Goal: Information Seeking & Learning: Learn about a topic

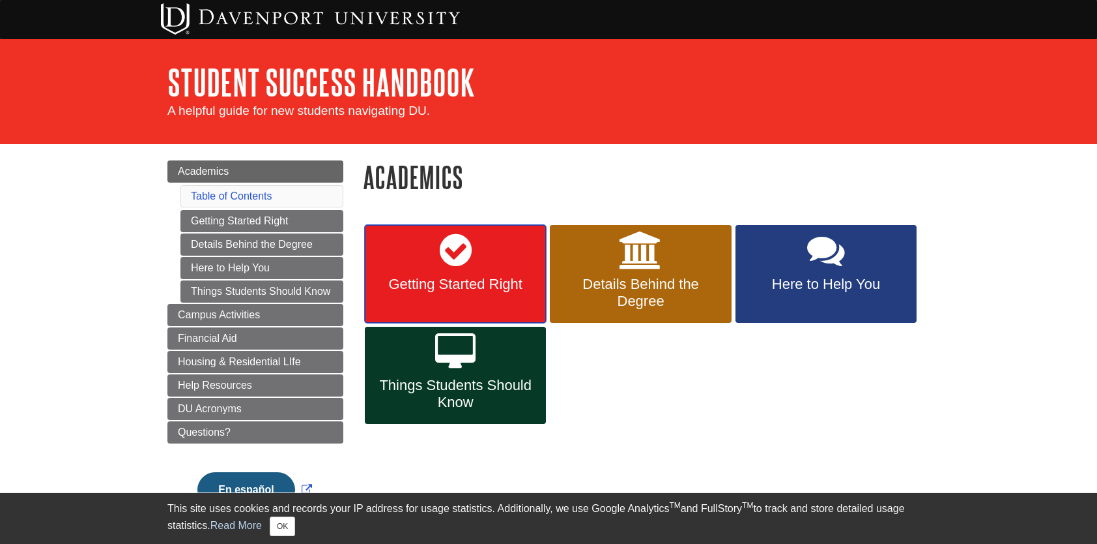
click at [484, 273] on link "Getting Started Right" at bounding box center [455, 274] width 181 height 98
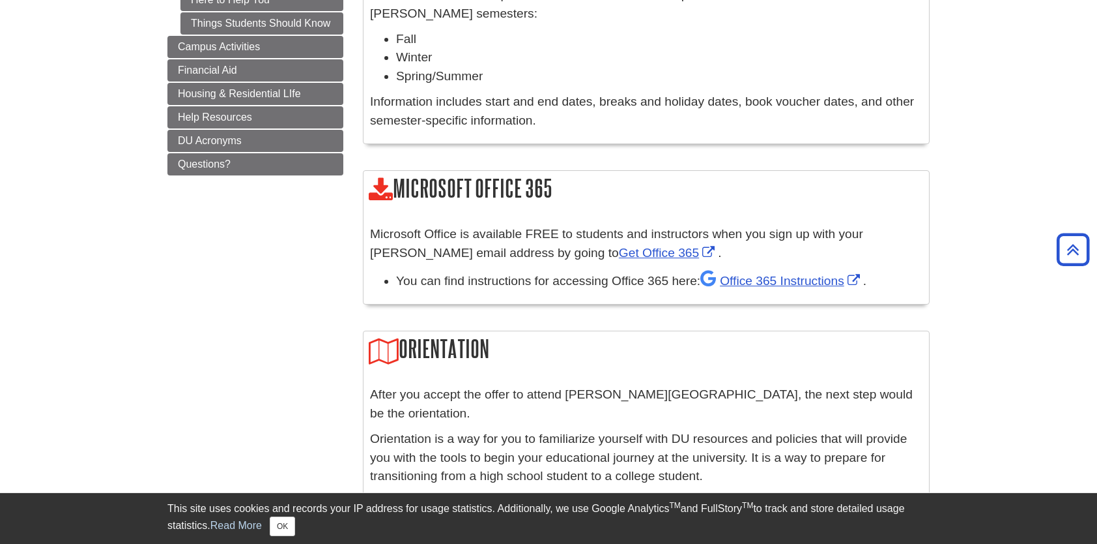
scroll to position [521, 0]
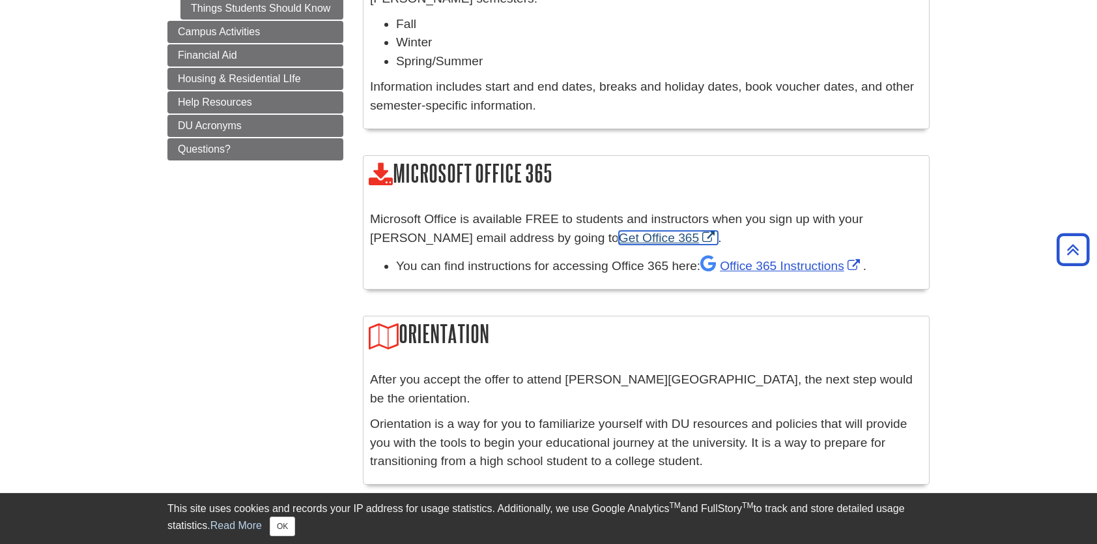
click at [624, 240] on link "Get Office 365" at bounding box center [668, 238] width 99 height 14
click at [772, 268] on link "Office 365 Instructions" at bounding box center [782, 266] width 163 height 14
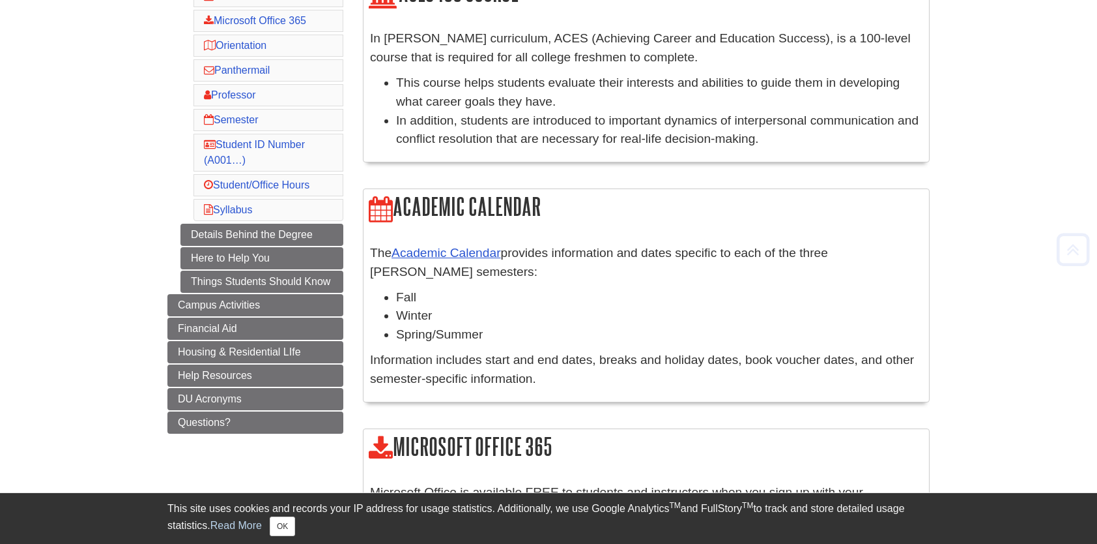
scroll to position [249, 0]
click at [267, 231] on link "Details Behind the Degree" at bounding box center [262, 234] width 163 height 22
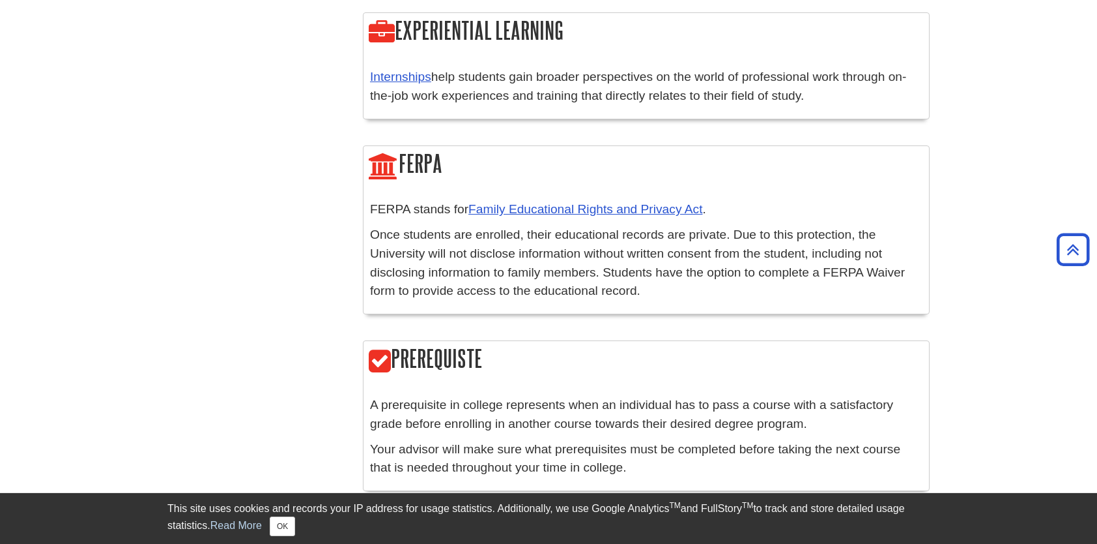
scroll to position [2394, 0]
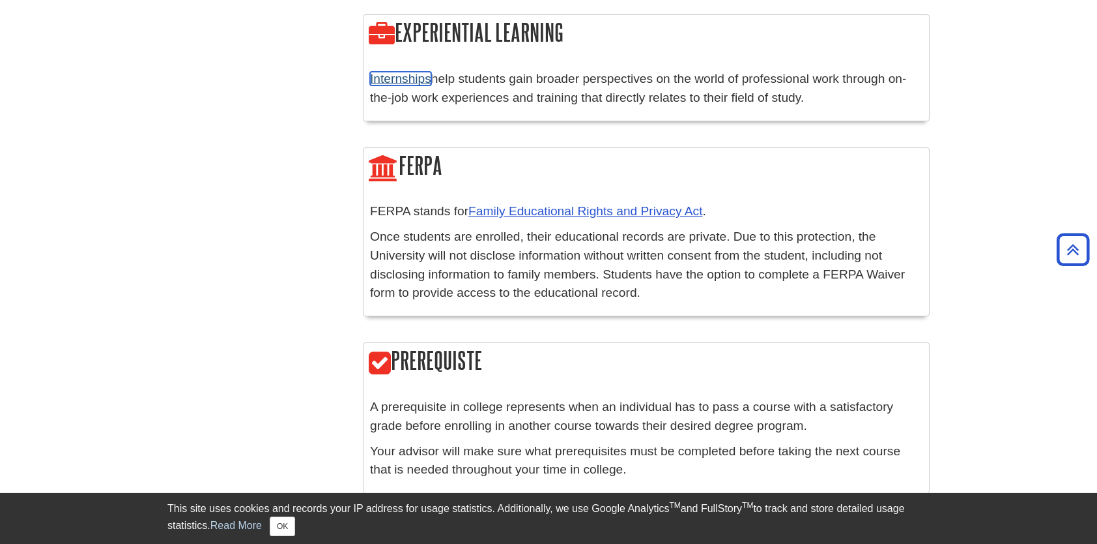
click at [417, 72] on link "Internships" at bounding box center [400, 79] width 61 height 14
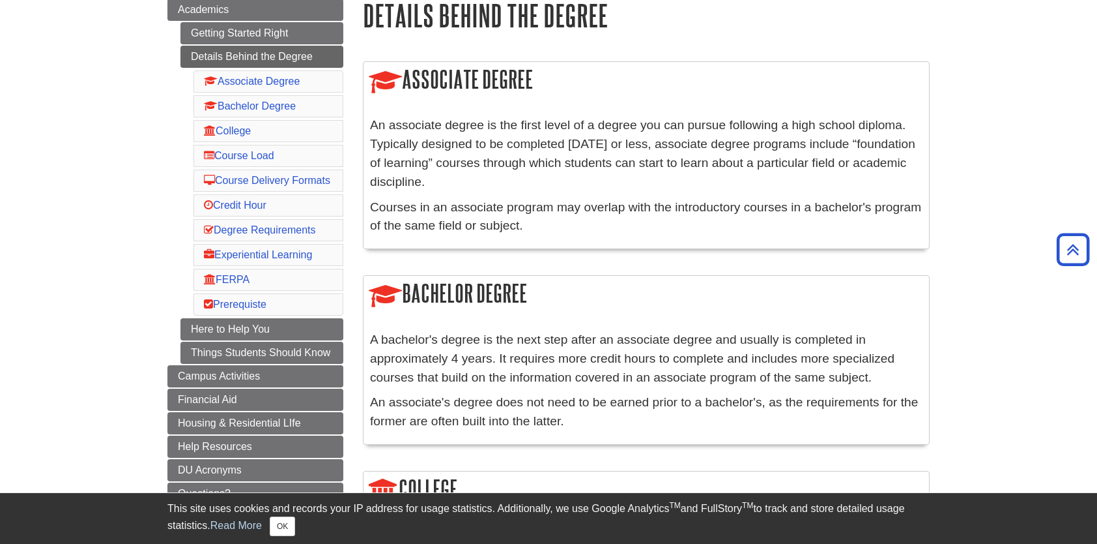
scroll to position [152, 0]
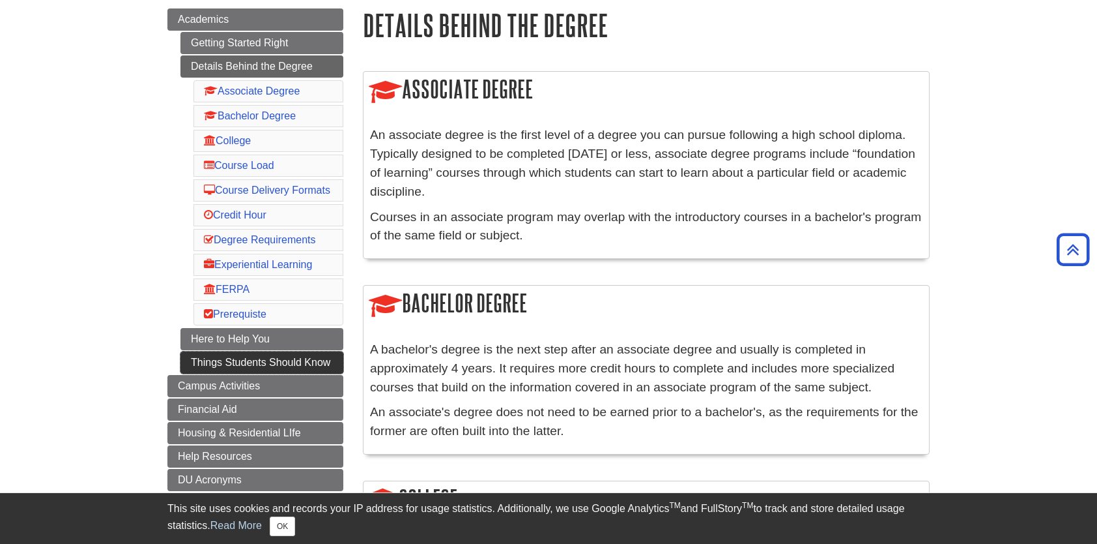
click at [265, 373] on link "Things Students Should Know" at bounding box center [262, 362] width 163 height 22
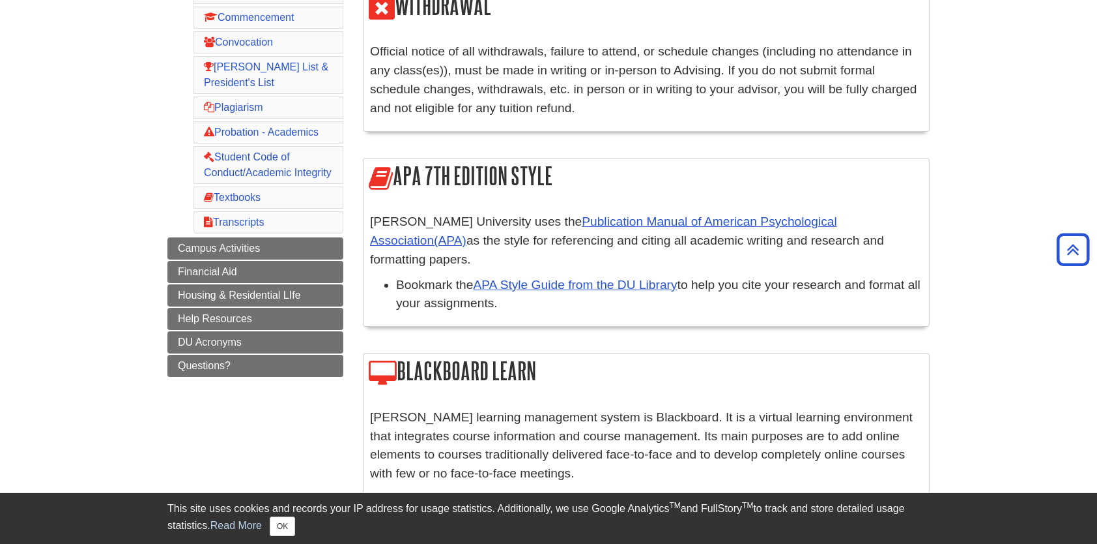
scroll to position [386, 0]
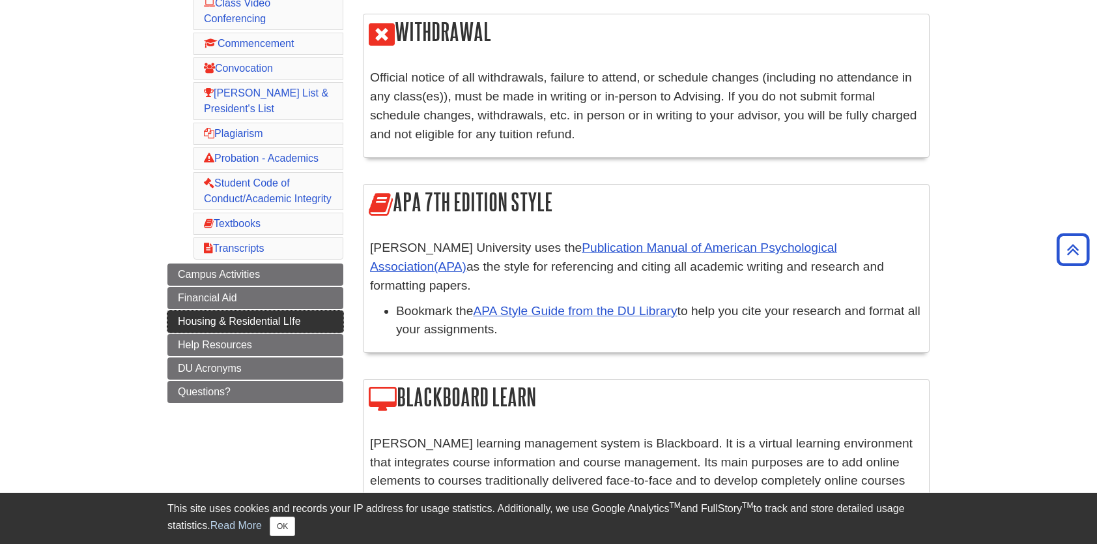
click at [273, 323] on link "Housing & Residential LIfe" at bounding box center [255, 321] width 176 height 22
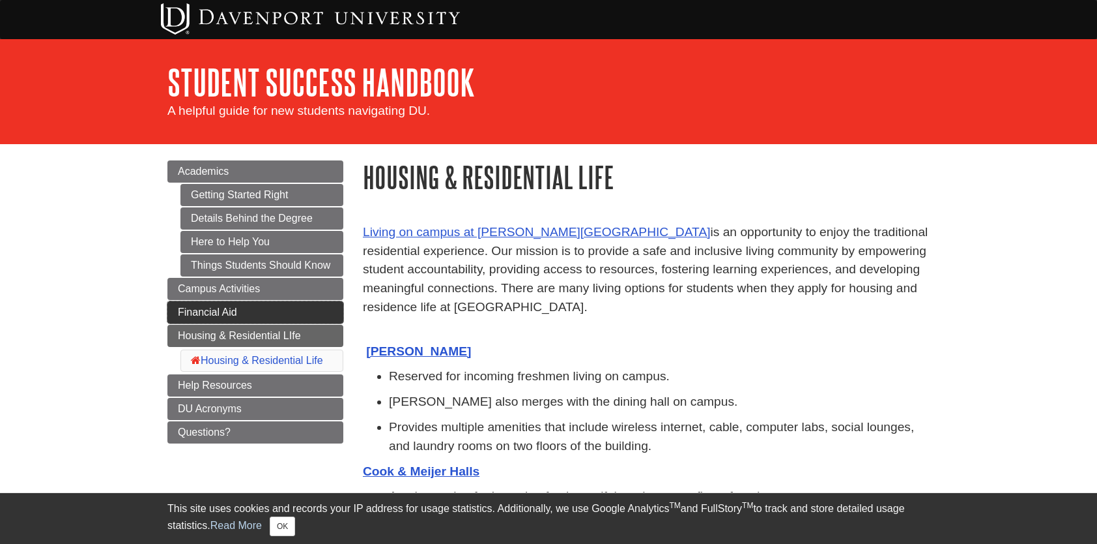
click at [255, 314] on link "Financial Aid" at bounding box center [255, 312] width 176 height 22
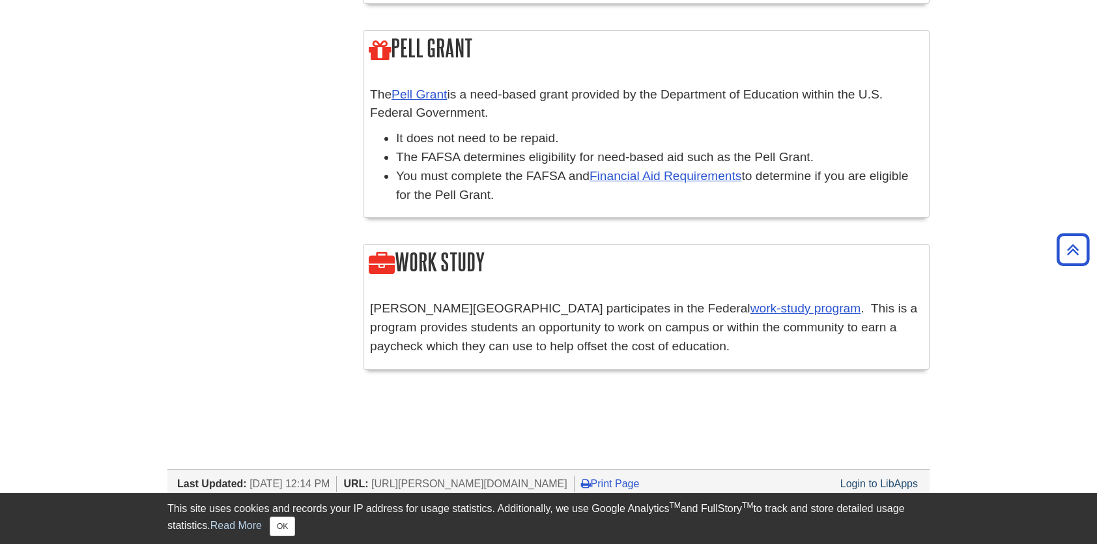
scroll to position [1625, 0]
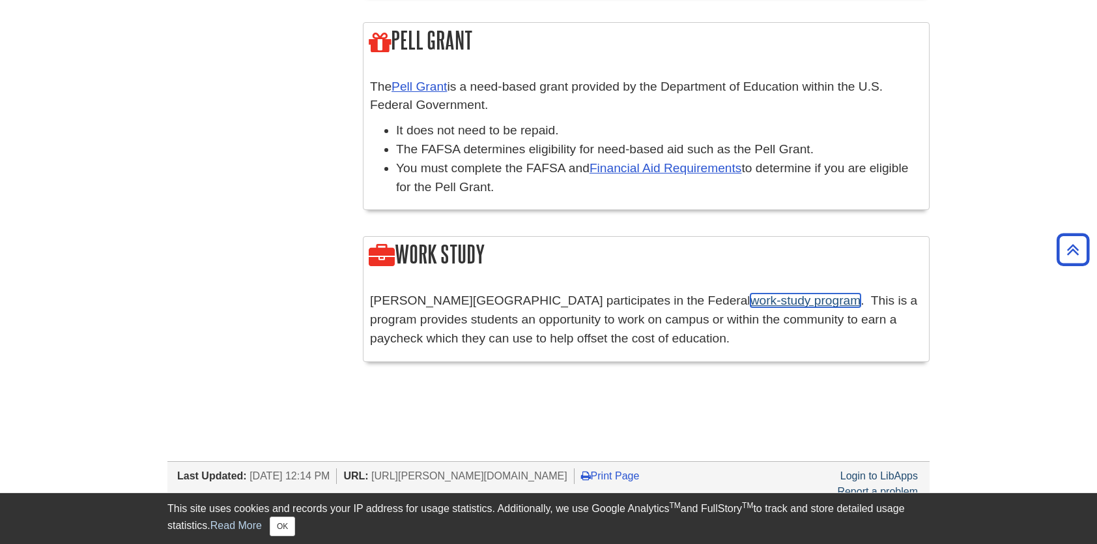
click at [751, 293] on link "work-study program" at bounding box center [806, 300] width 111 height 14
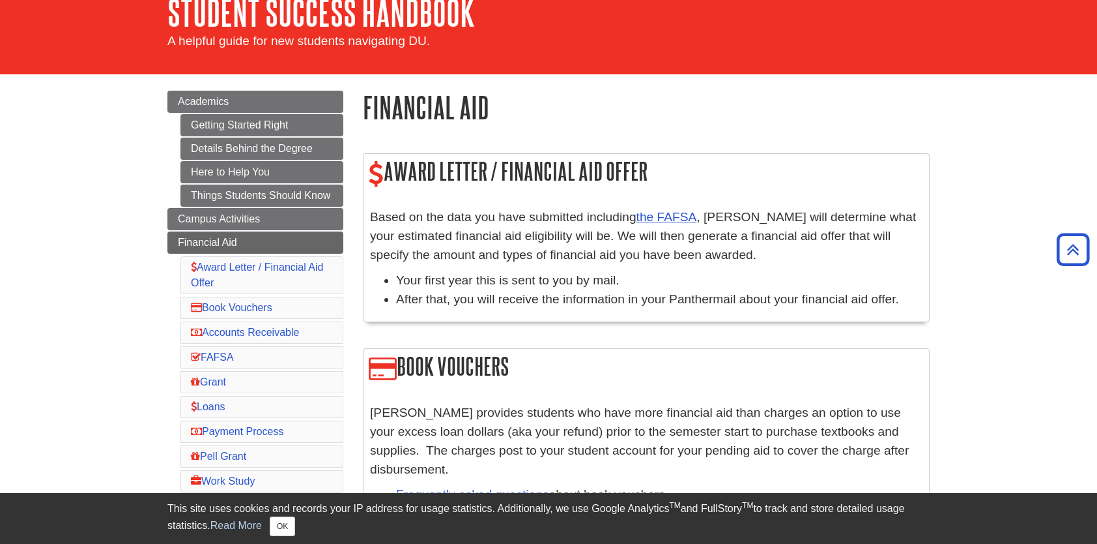
scroll to position [0, 0]
